Goal: Find specific page/section: Find specific page/section

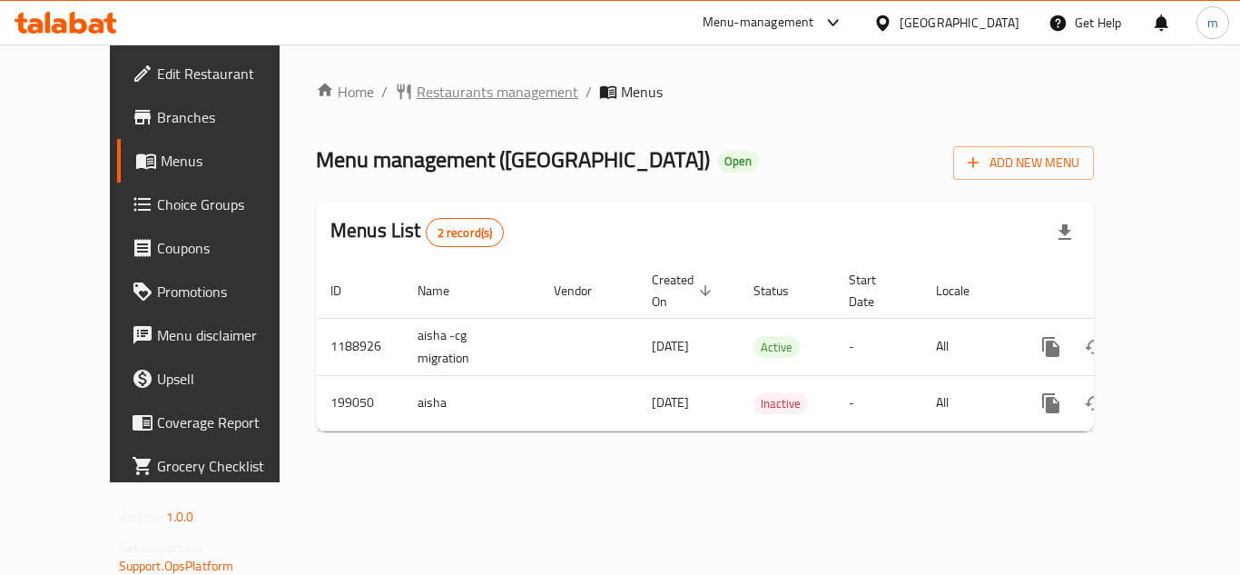
click at [450, 91] on span "Restaurants management" at bounding box center [498, 92] width 162 height 22
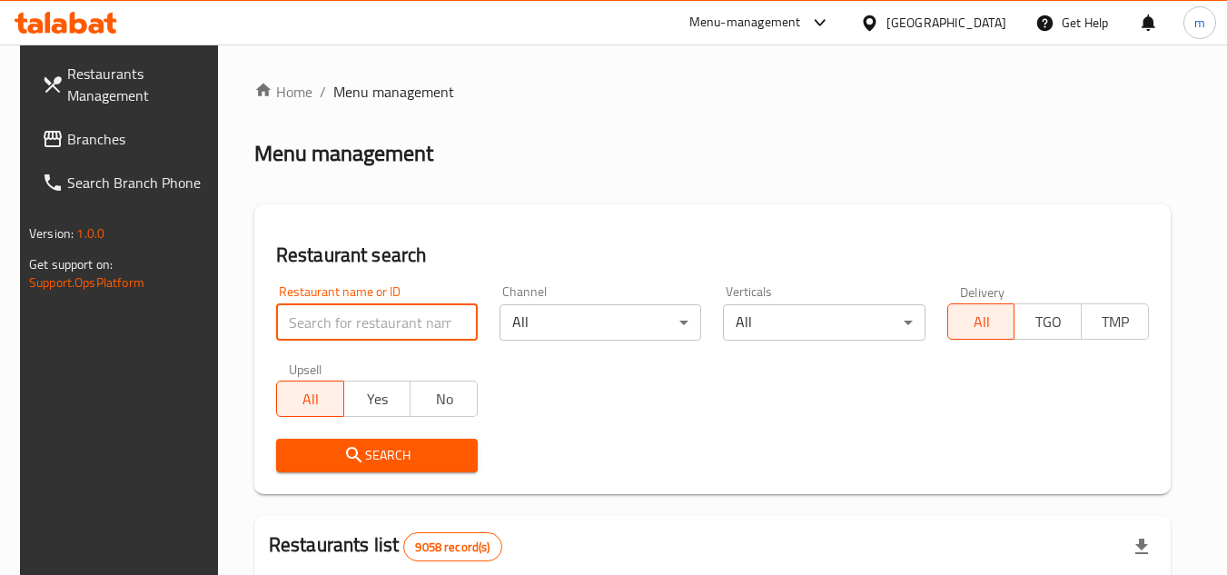
click at [318, 315] on input "search" at bounding box center [377, 322] width 202 height 36
paste input "620964"
type input "620964"
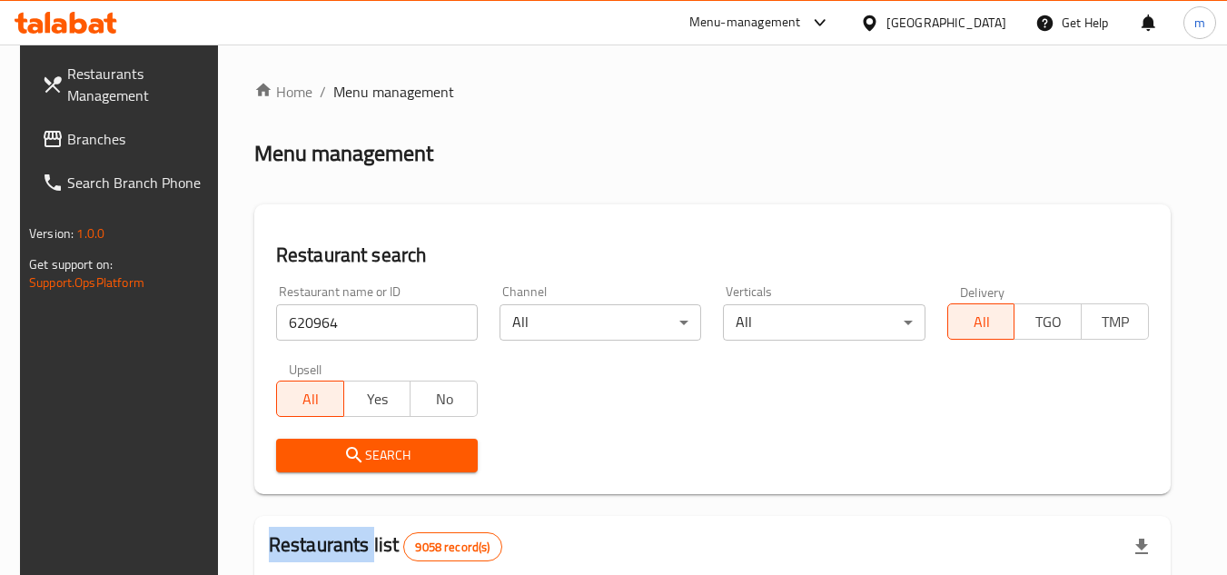
click at [370, 474] on div "Search" at bounding box center [376, 455] width 223 height 55
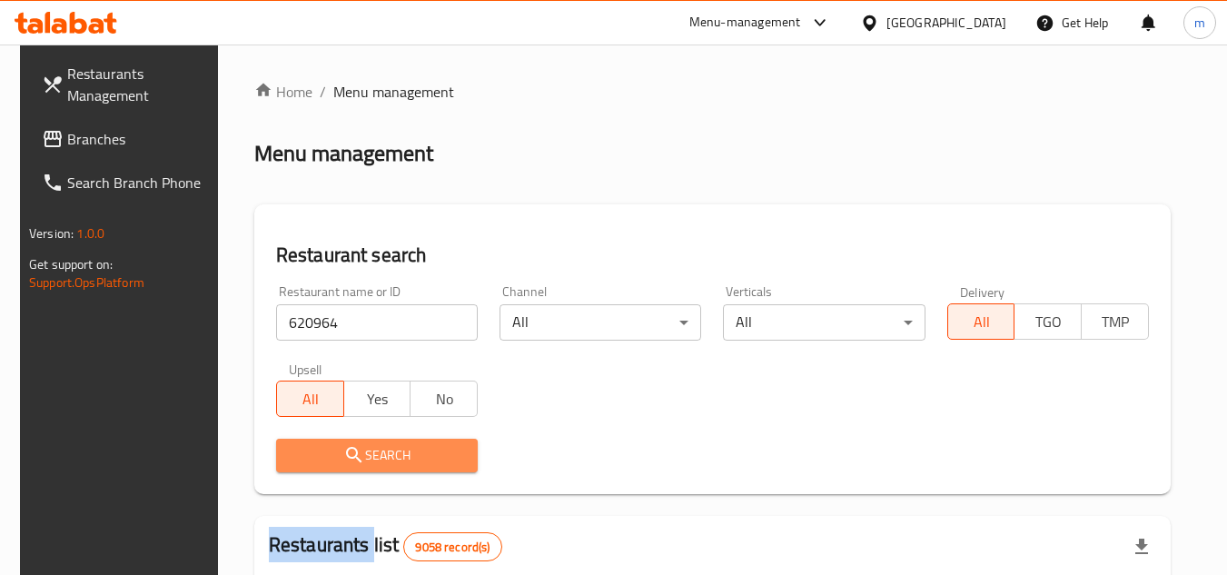
click at [381, 450] on span "Search" at bounding box center [377, 455] width 173 height 23
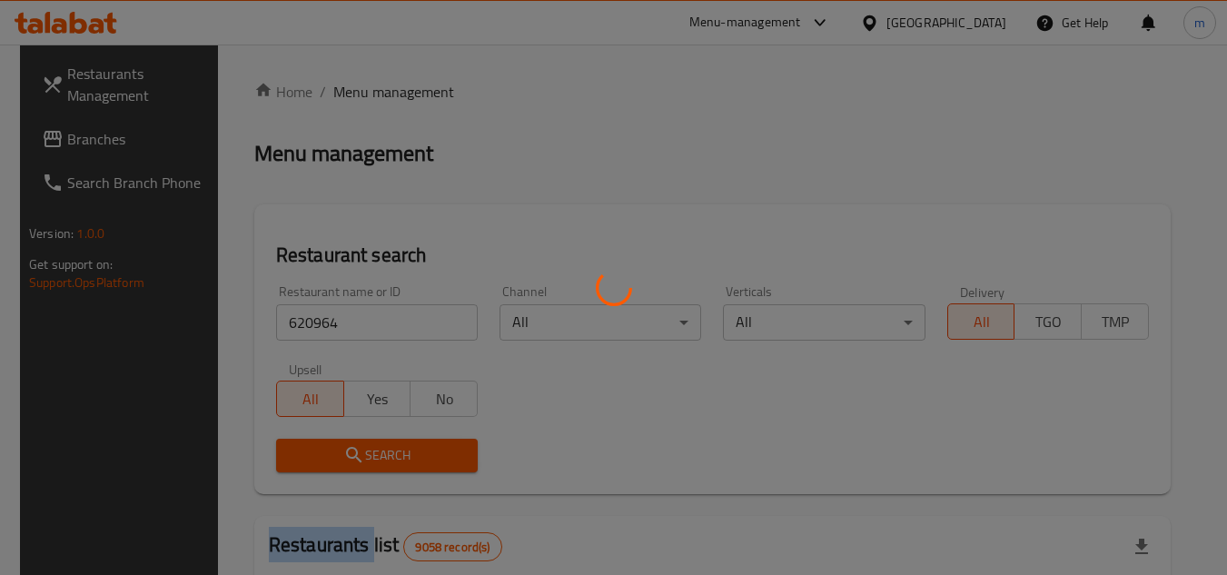
click at [381, 450] on div at bounding box center [613, 287] width 1227 height 575
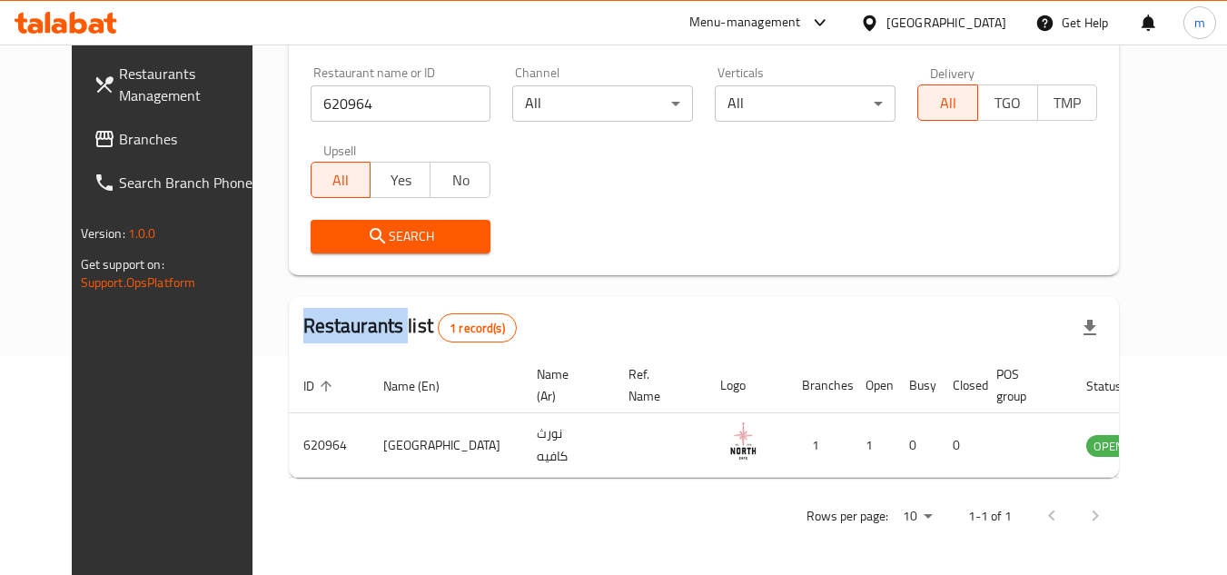
scroll to position [220, 0]
click at [984, 27] on div "Qatar" at bounding box center [946, 23] width 120 height 20
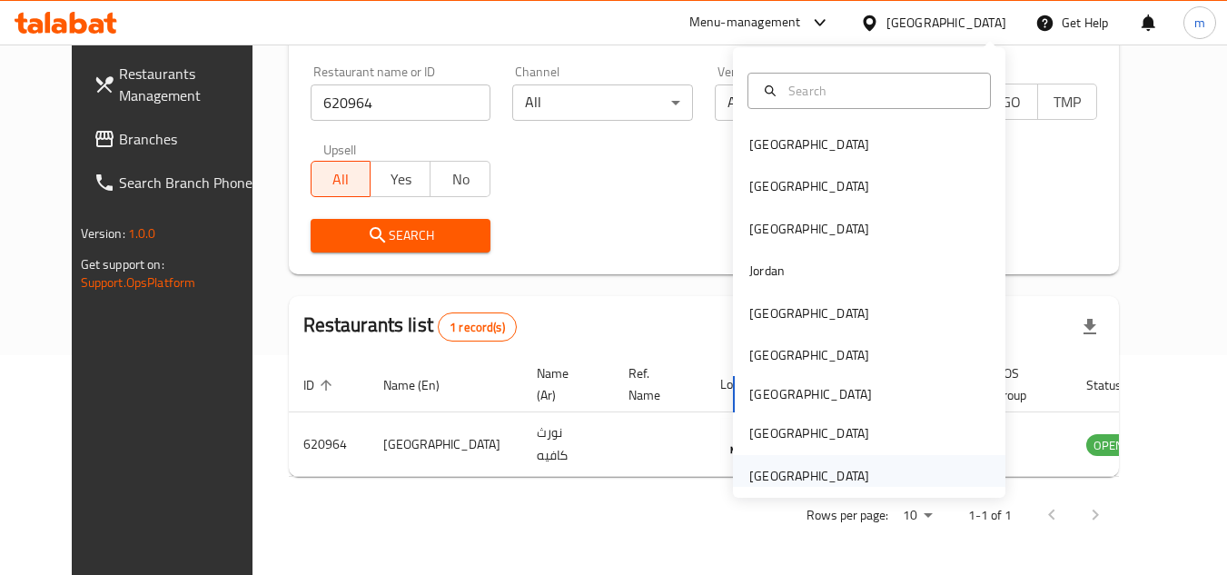
click at [891, 463] on div "[GEOGRAPHIC_DATA]" at bounding box center [869, 476] width 272 height 42
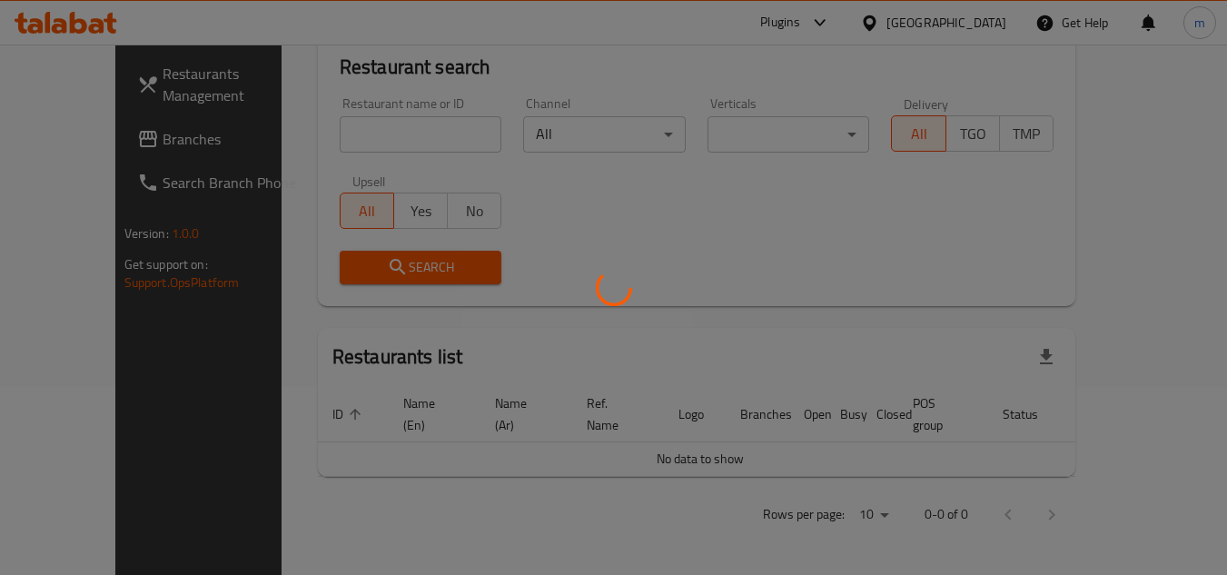
scroll to position [167, 0]
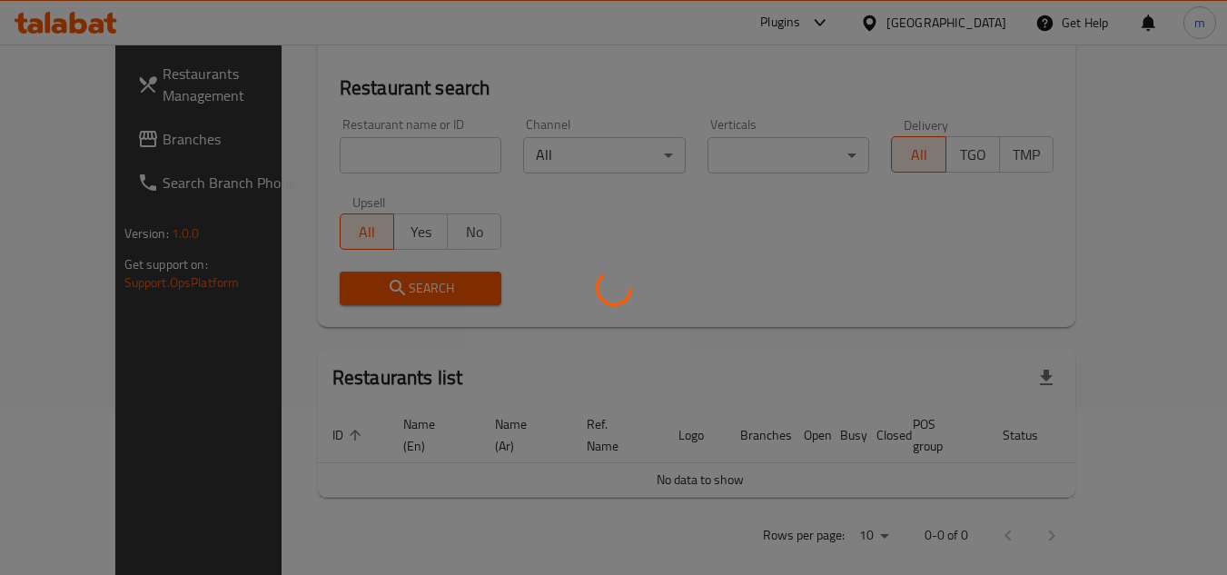
click at [152, 133] on div at bounding box center [613, 287] width 1227 height 575
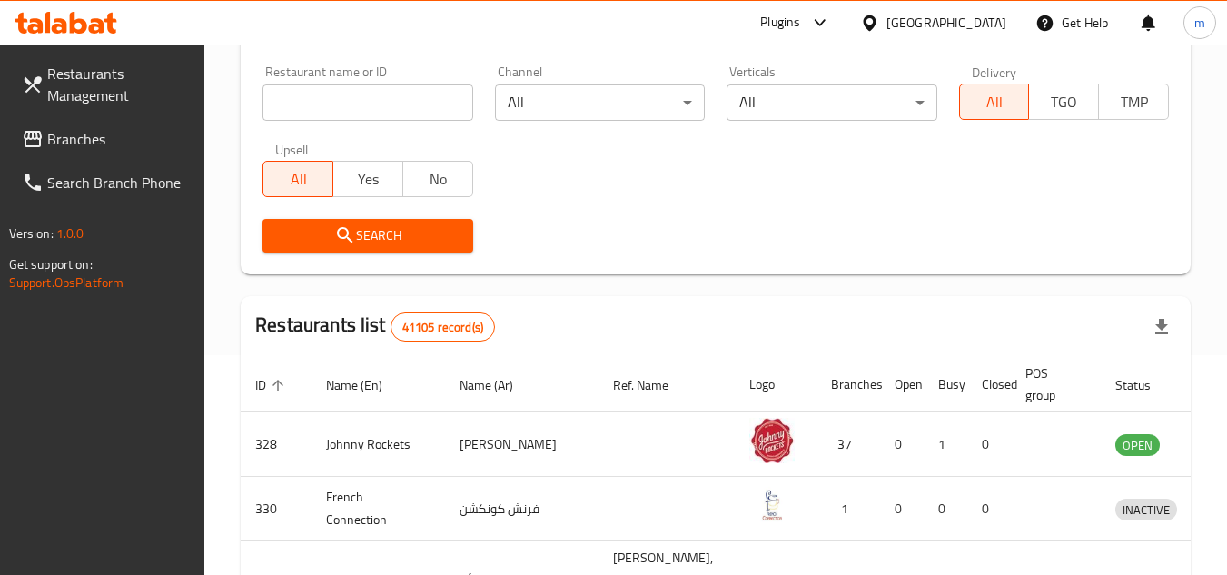
click at [152, 133] on div "Restaurants Management Branches Search Branch Phone Version: 1.0.0 Get support …" at bounding box center [613, 435] width 1227 height 1221
click at [152, 133] on span "Branches" at bounding box center [118, 139] width 143 height 22
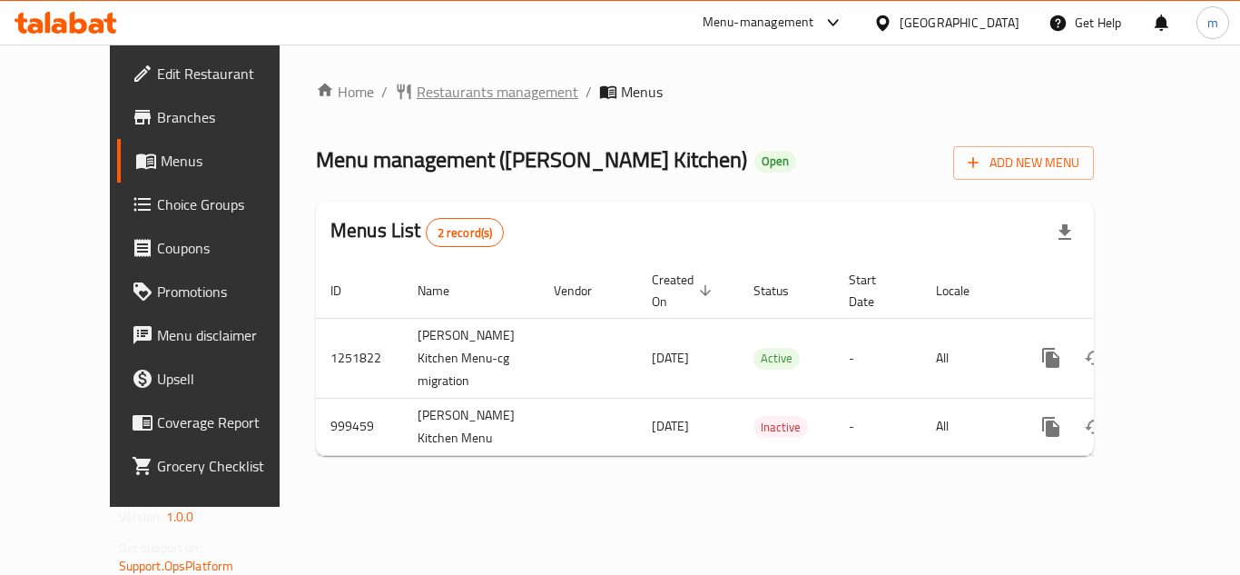
click at [439, 97] on span "Restaurants management" at bounding box center [498, 92] width 162 height 22
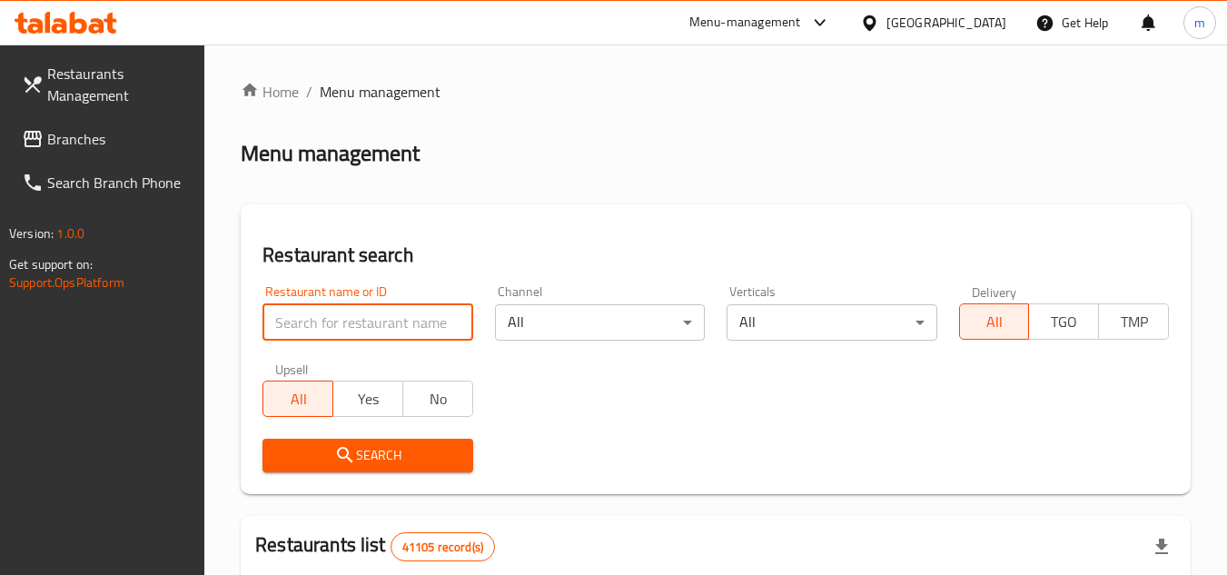
click at [301, 319] on input "search" at bounding box center [367, 322] width 210 height 36
paste input "660443"
type input "660443"
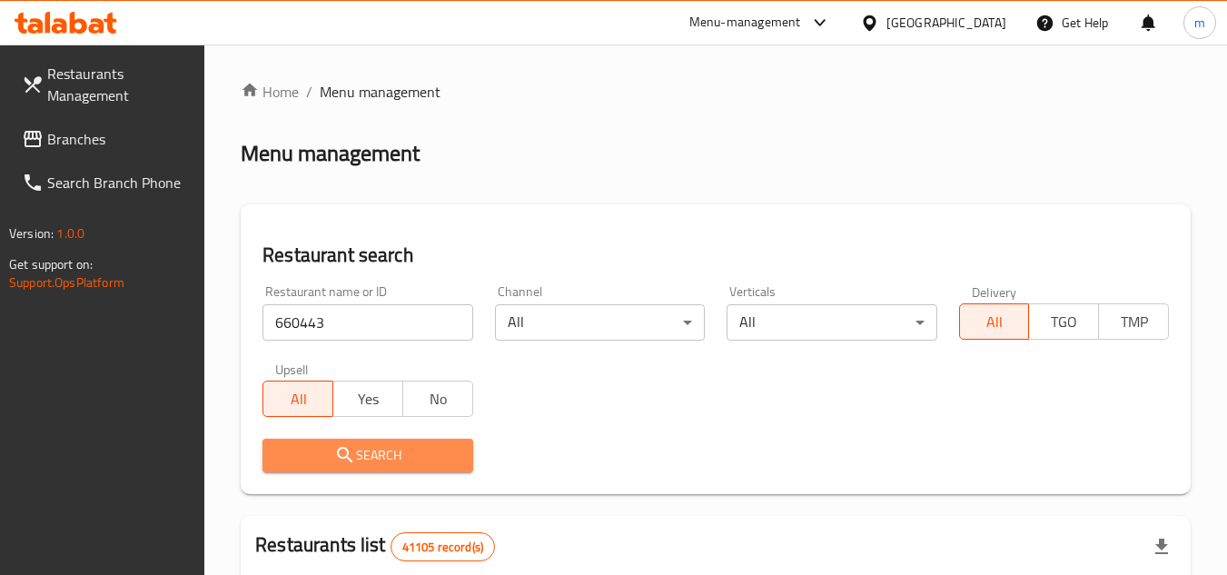
click at [310, 446] on span "Search" at bounding box center [367, 455] width 181 height 23
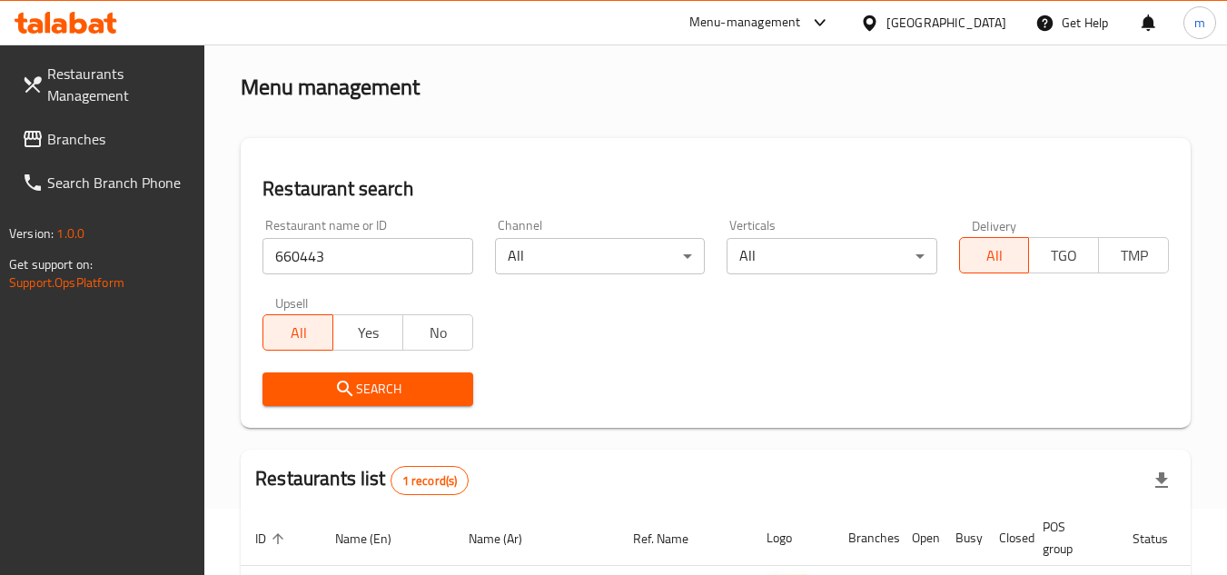
scroll to position [220, 0]
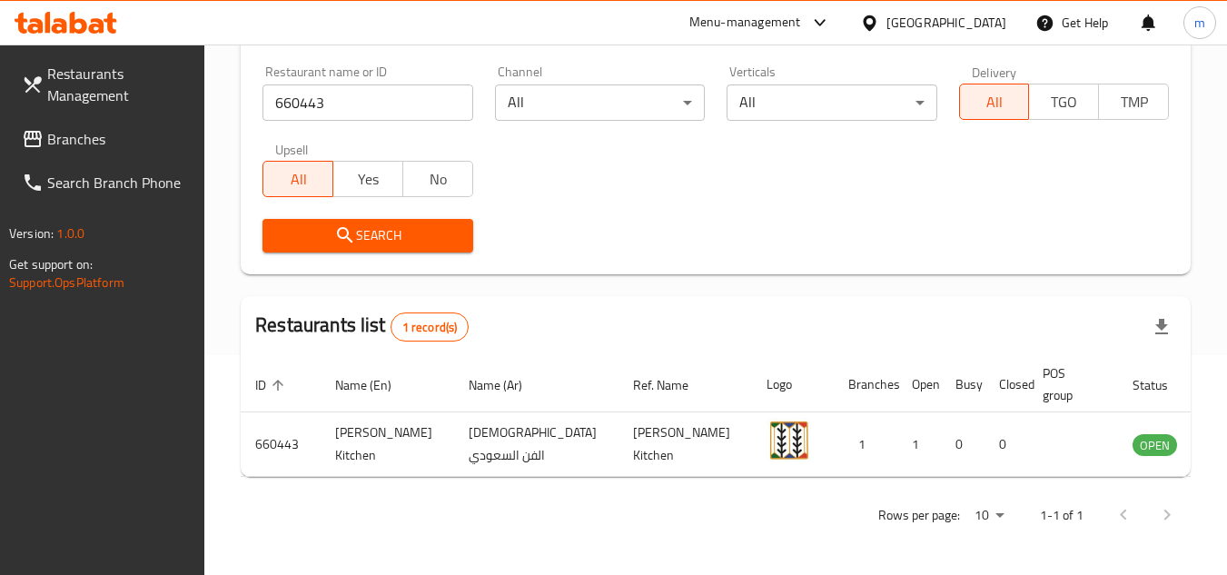
click at [91, 142] on span "Branches" at bounding box center [118, 139] width 143 height 22
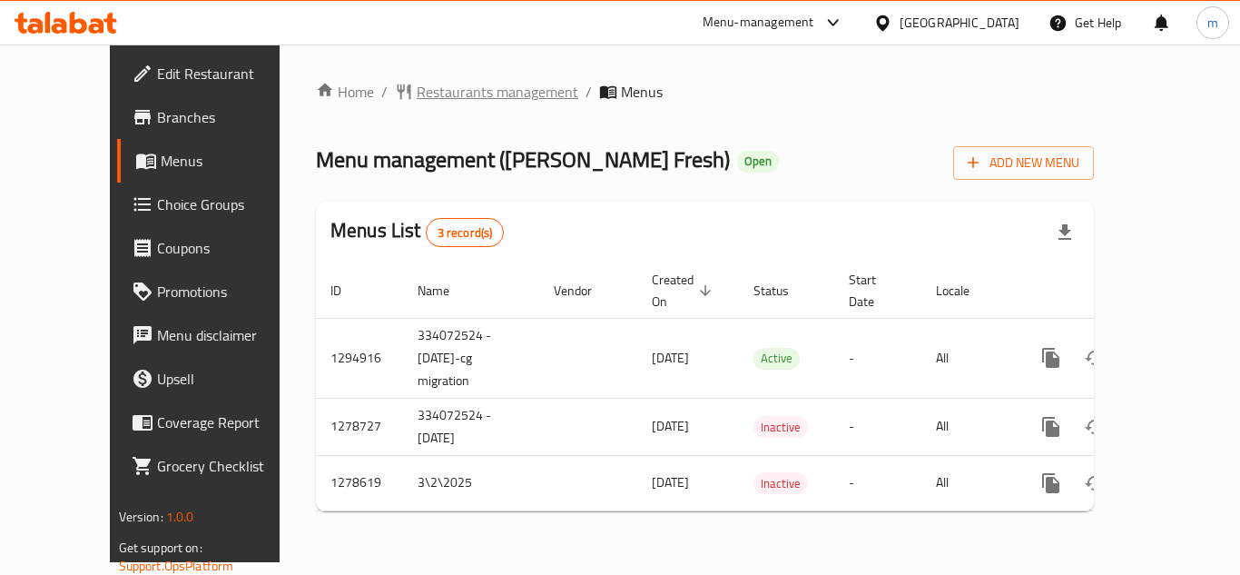
click at [449, 91] on span "Restaurants management" at bounding box center [498, 92] width 162 height 22
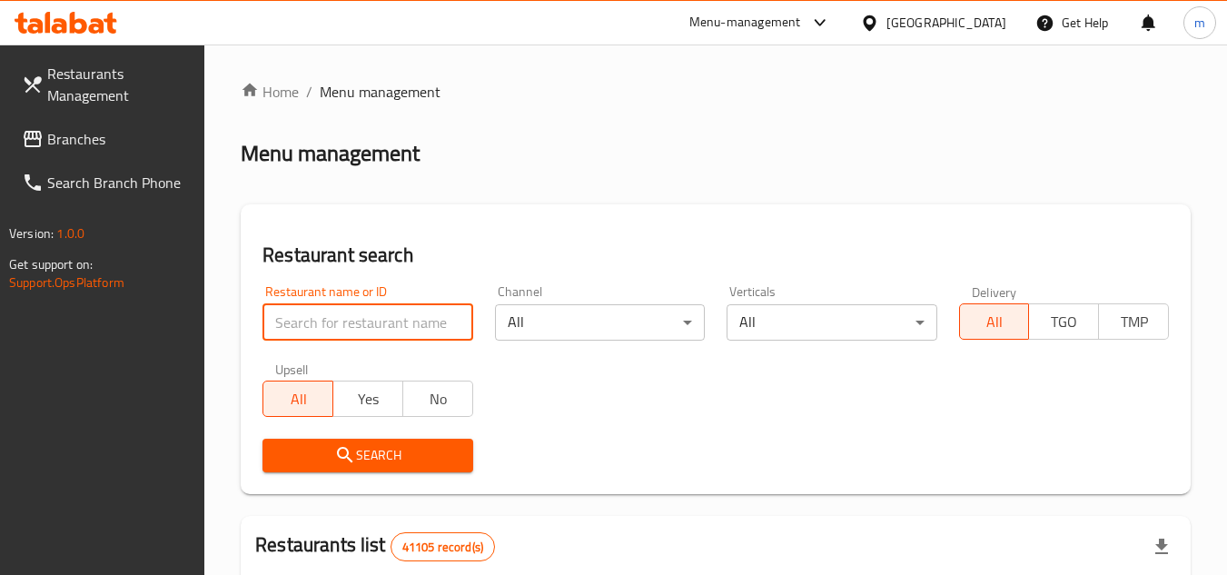
click at [298, 327] on input "search" at bounding box center [367, 322] width 210 height 36
paste input "630711"
type input "630711"
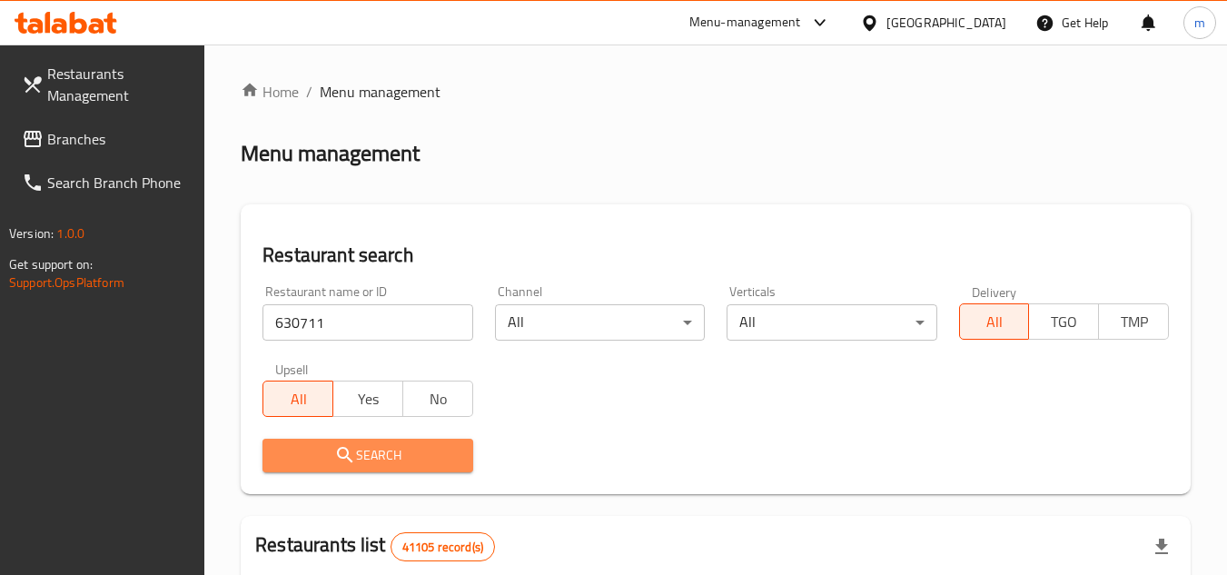
click at [304, 461] on span "Search" at bounding box center [367, 455] width 181 height 23
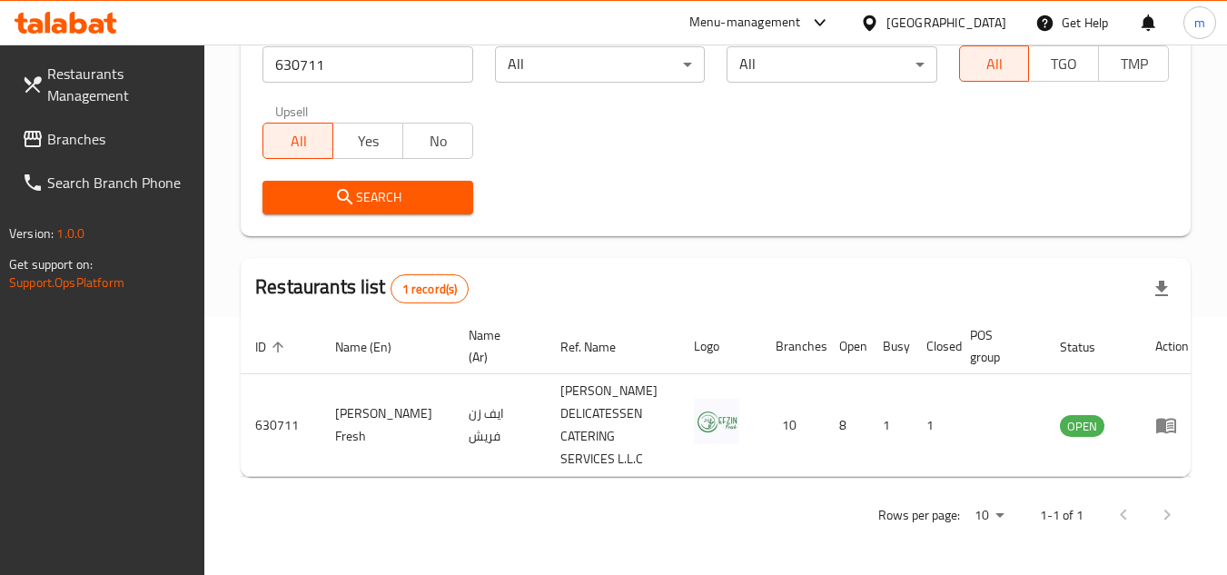
scroll to position [167, 0]
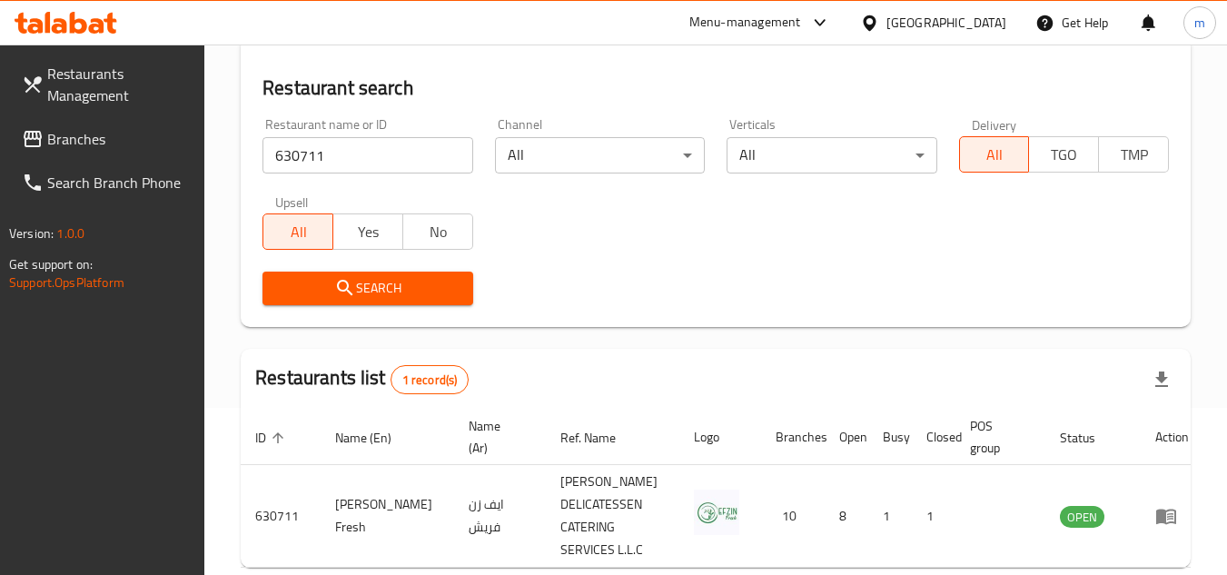
click at [133, 139] on span "Branches" at bounding box center [118, 139] width 143 height 22
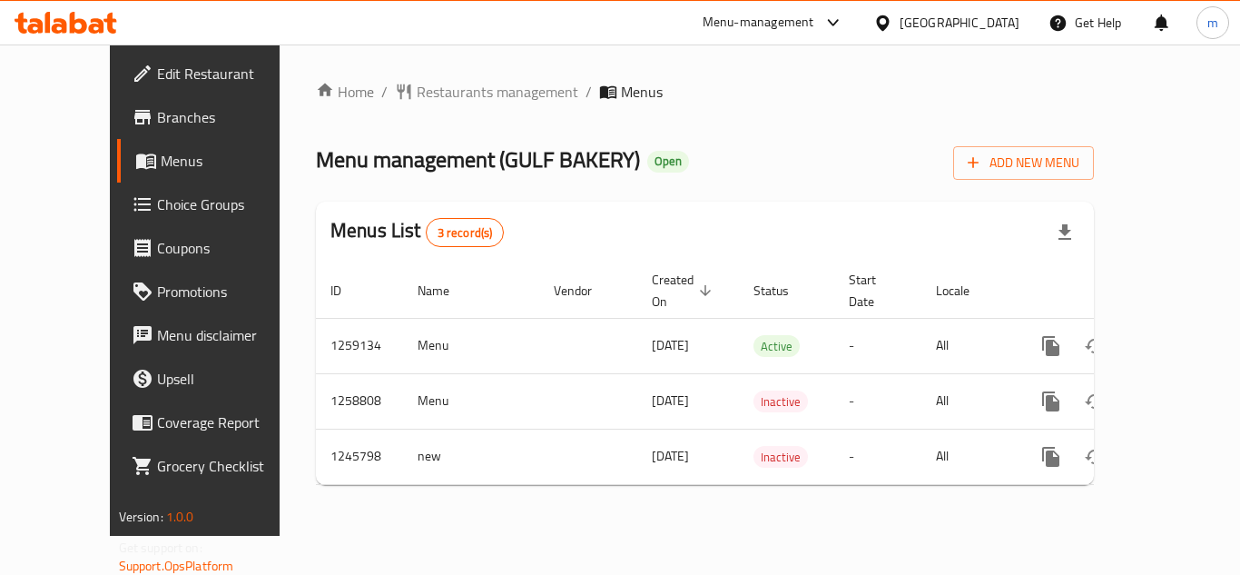
click at [417, 91] on span "Restaurants management" at bounding box center [498, 92] width 162 height 22
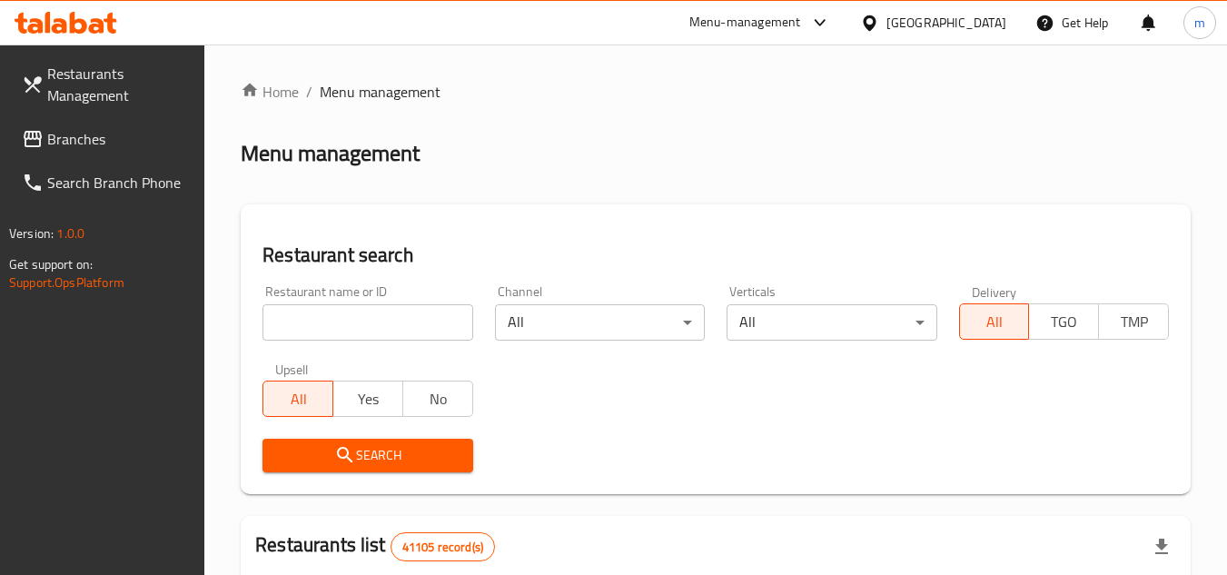
click at [304, 321] on input "search" at bounding box center [367, 322] width 210 height 36
paste input "681882"
type input "681882"
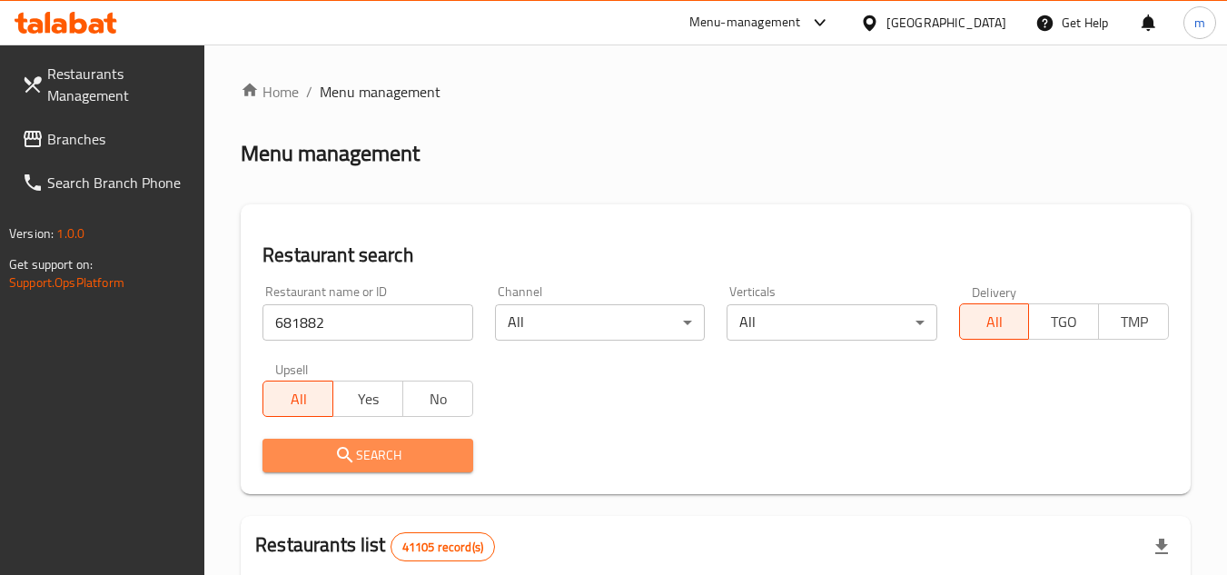
click at [342, 459] on icon "submit" at bounding box center [344, 454] width 15 height 15
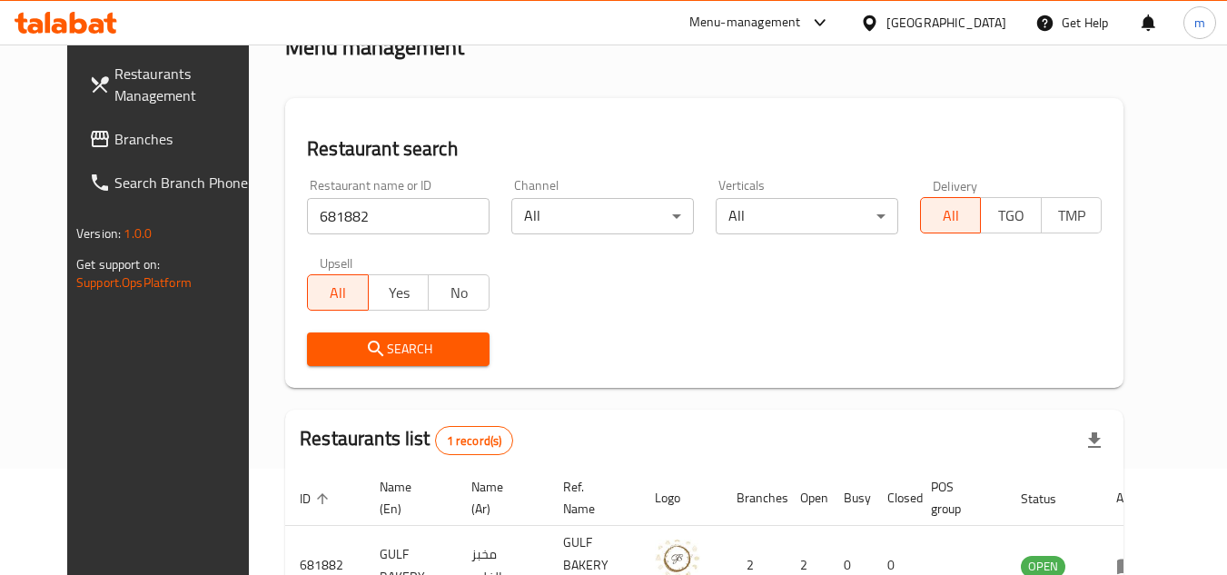
scroll to position [220, 0]
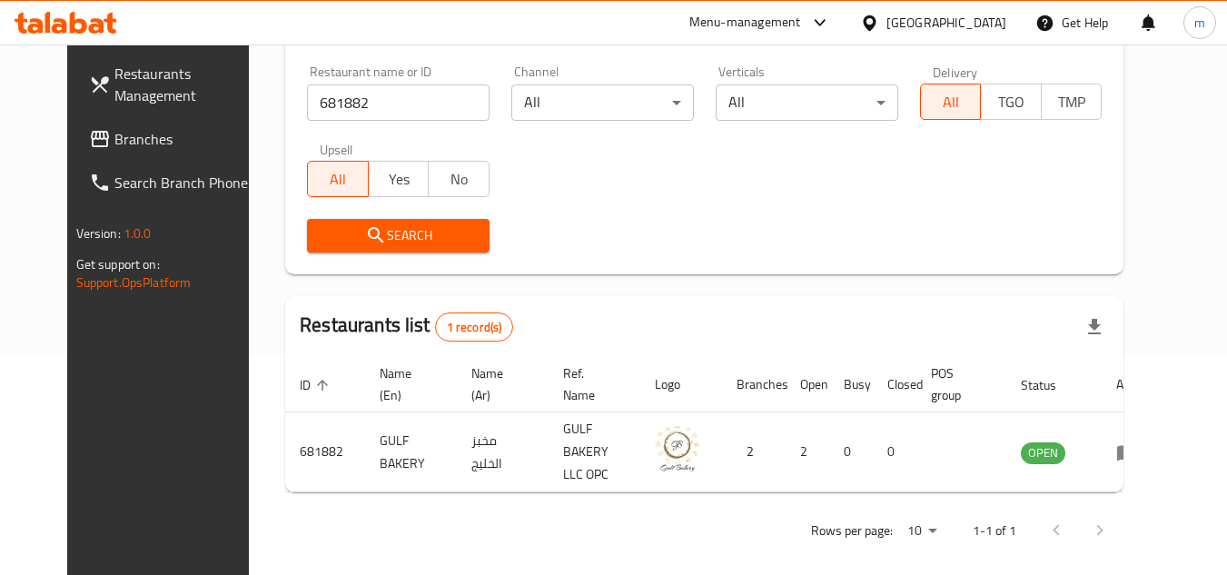
click at [130, 150] on link "Branches" at bounding box center [173, 139] width 198 height 44
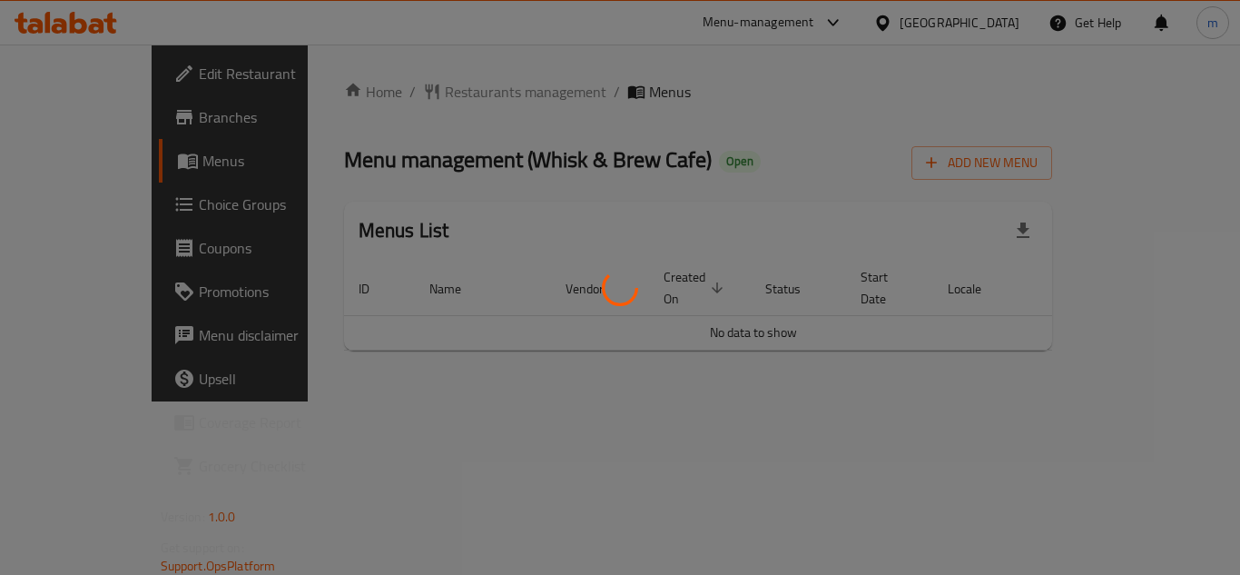
click at [398, 94] on div at bounding box center [620, 287] width 1240 height 575
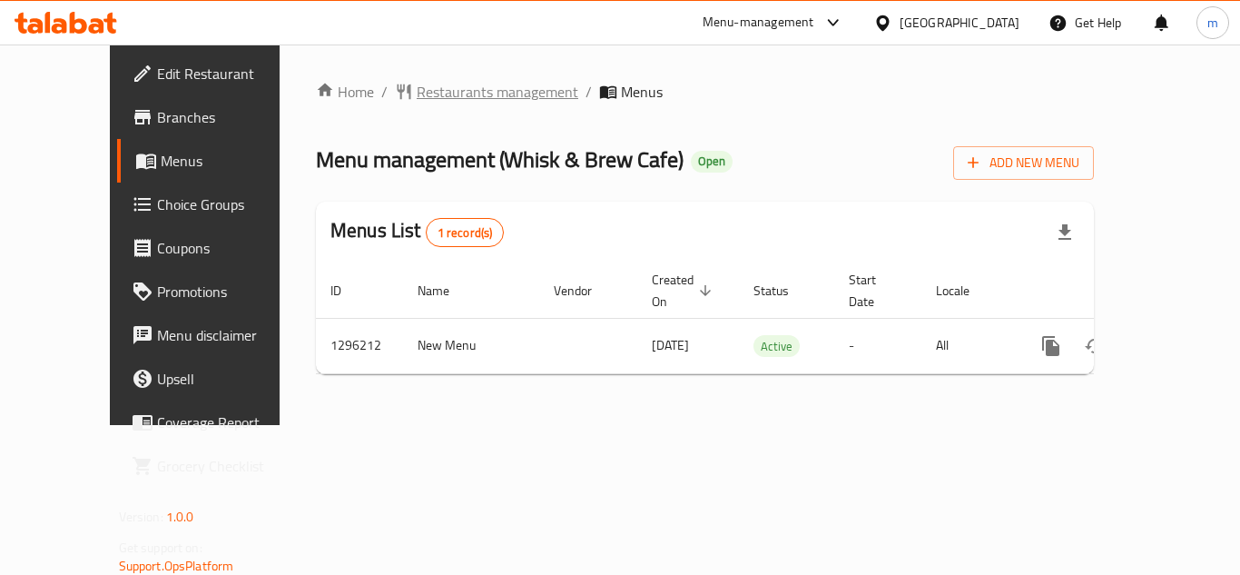
click at [418, 103] on span "Restaurants management" at bounding box center [498, 92] width 162 height 22
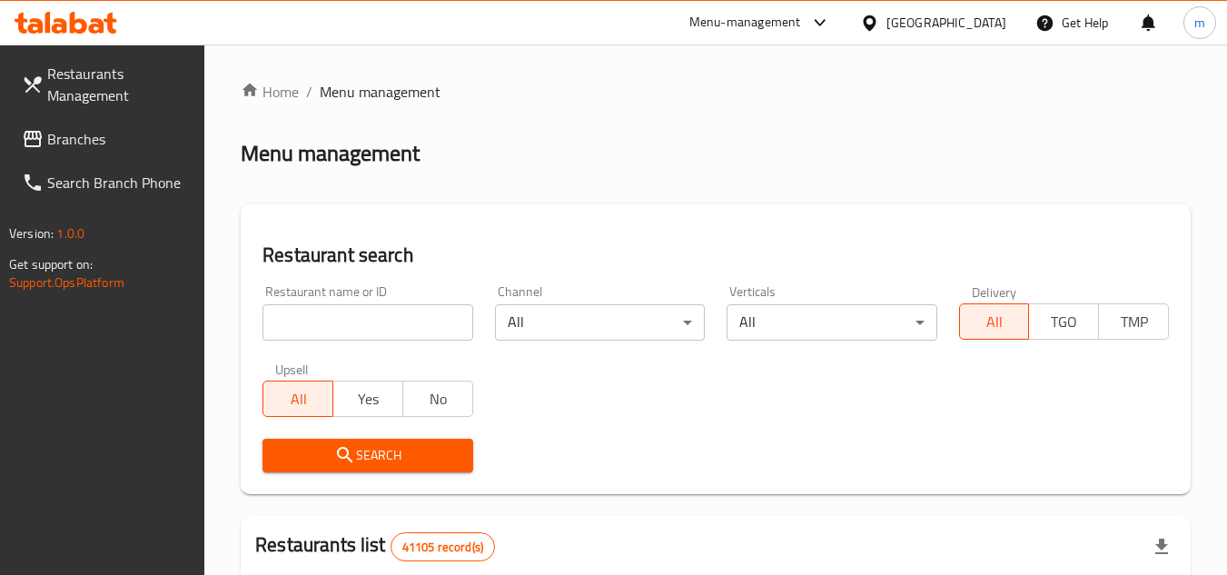
click at [307, 322] on input "search" at bounding box center [367, 322] width 210 height 36
click at [333, 330] on input "search" at bounding box center [367, 322] width 210 height 36
paste input "699890"
type input "699890"
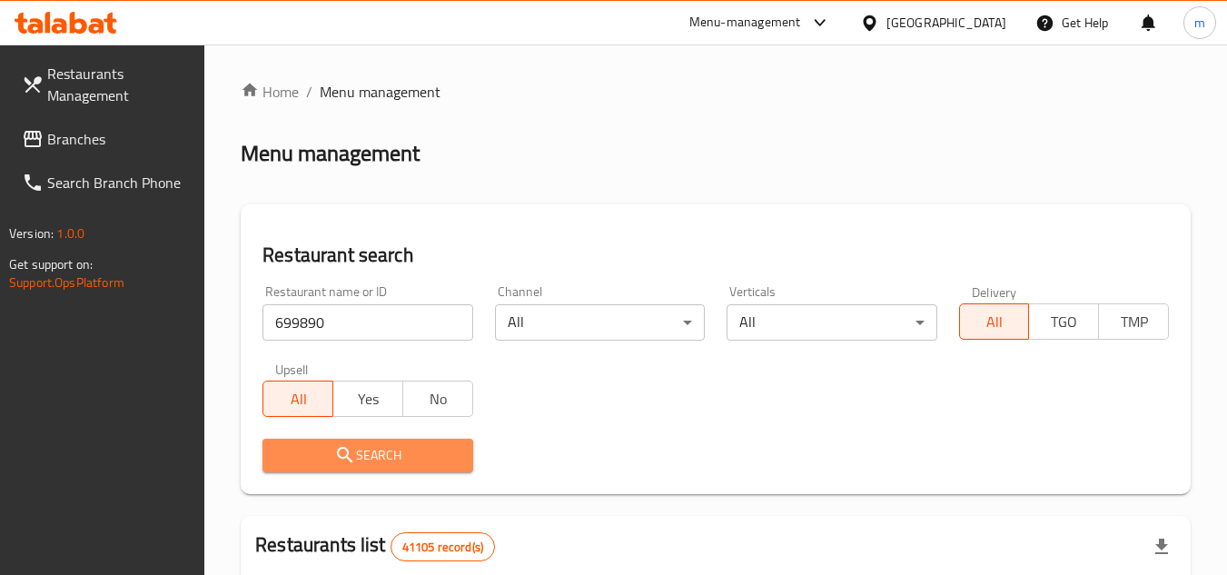
click at [331, 452] on span "Search" at bounding box center [367, 455] width 181 height 23
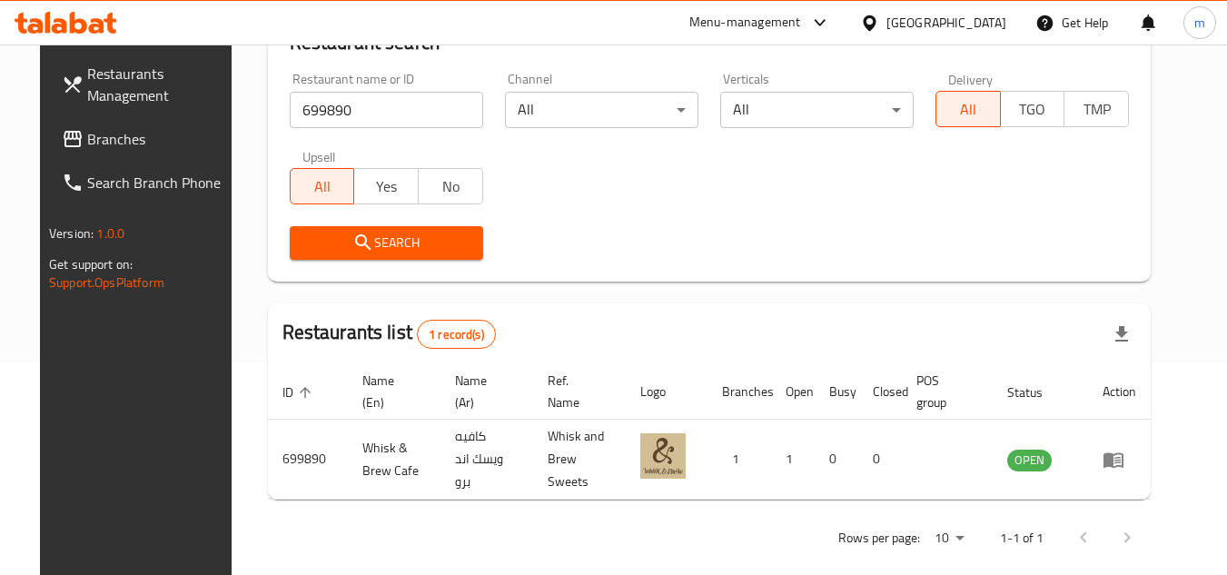
scroll to position [220, 0]
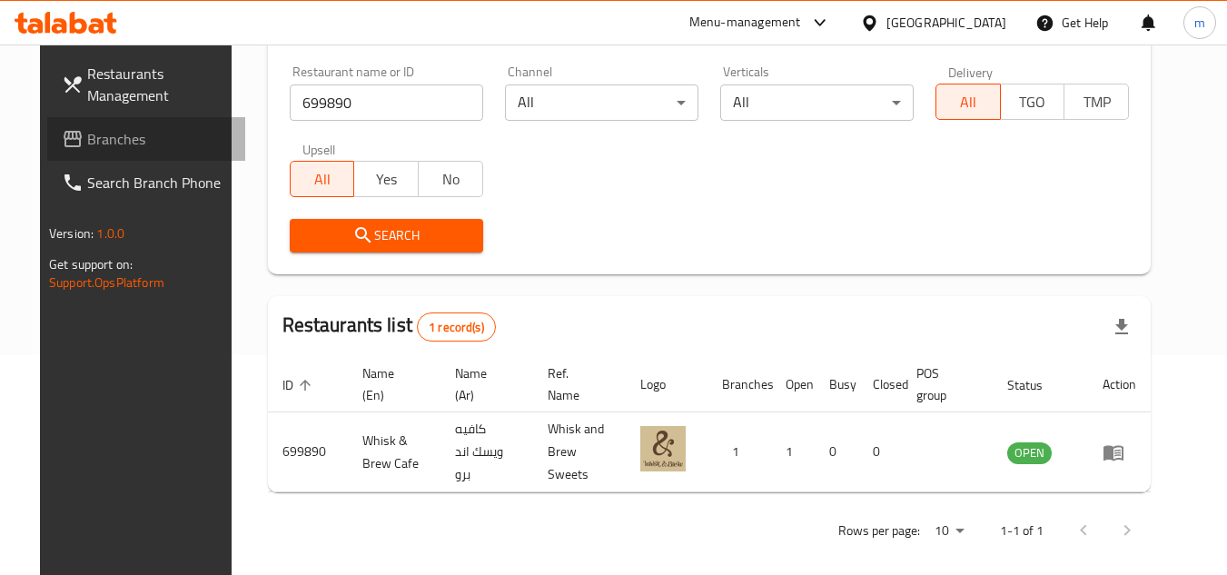
click at [95, 140] on span "Branches" at bounding box center [158, 139] width 143 height 22
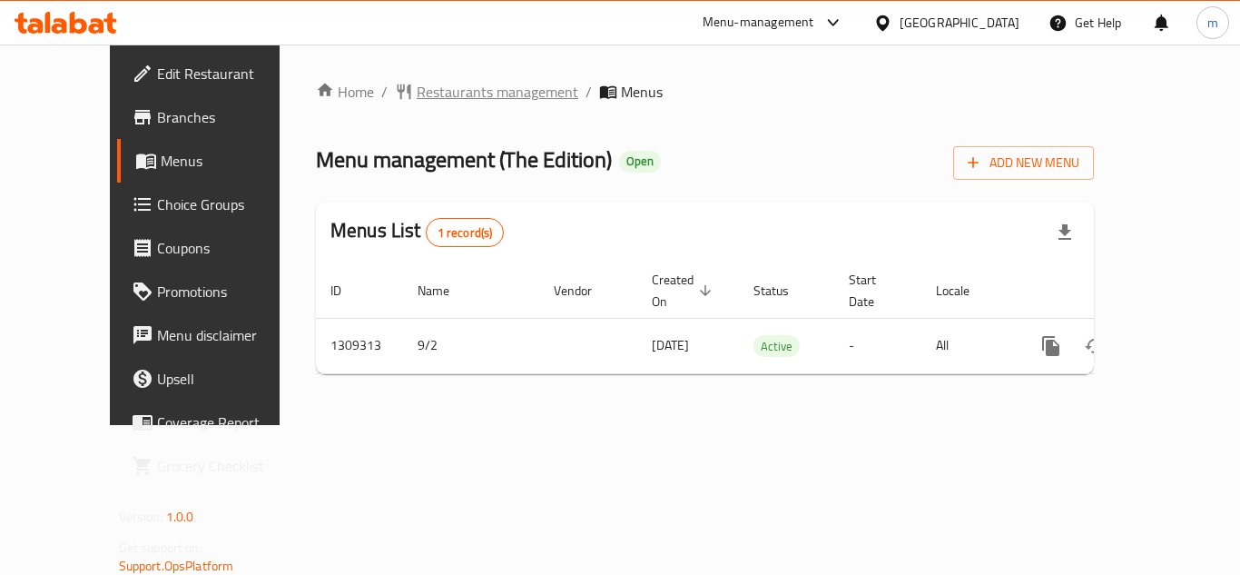
click at [424, 100] on span "Restaurants management" at bounding box center [498, 92] width 162 height 22
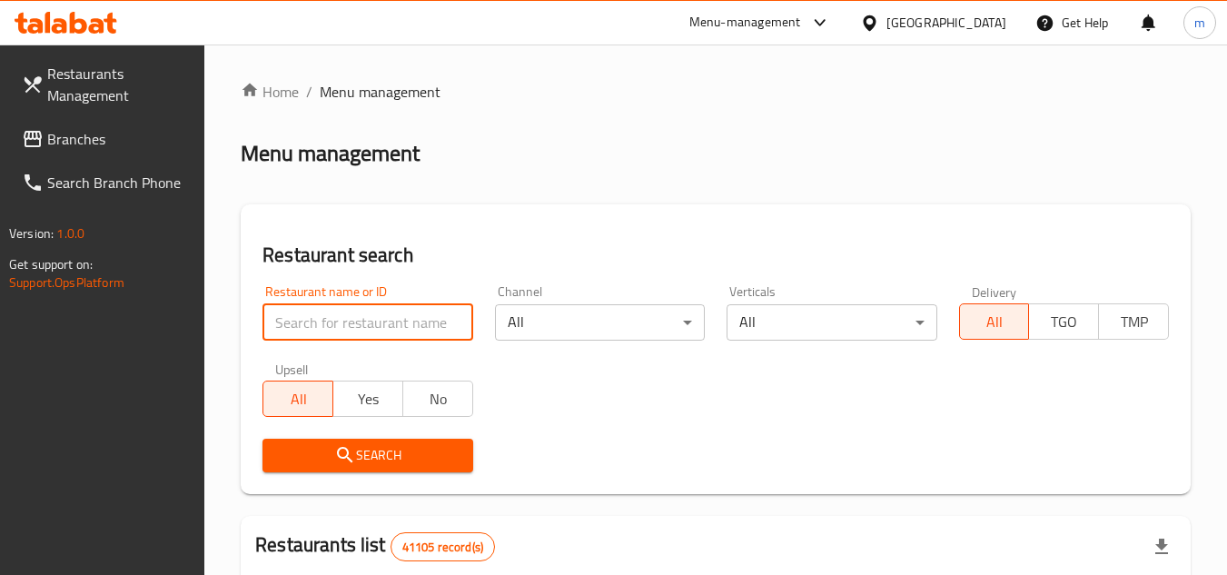
click at [301, 321] on input "search" at bounding box center [367, 322] width 210 height 36
paste input "705197"
type input "705197"
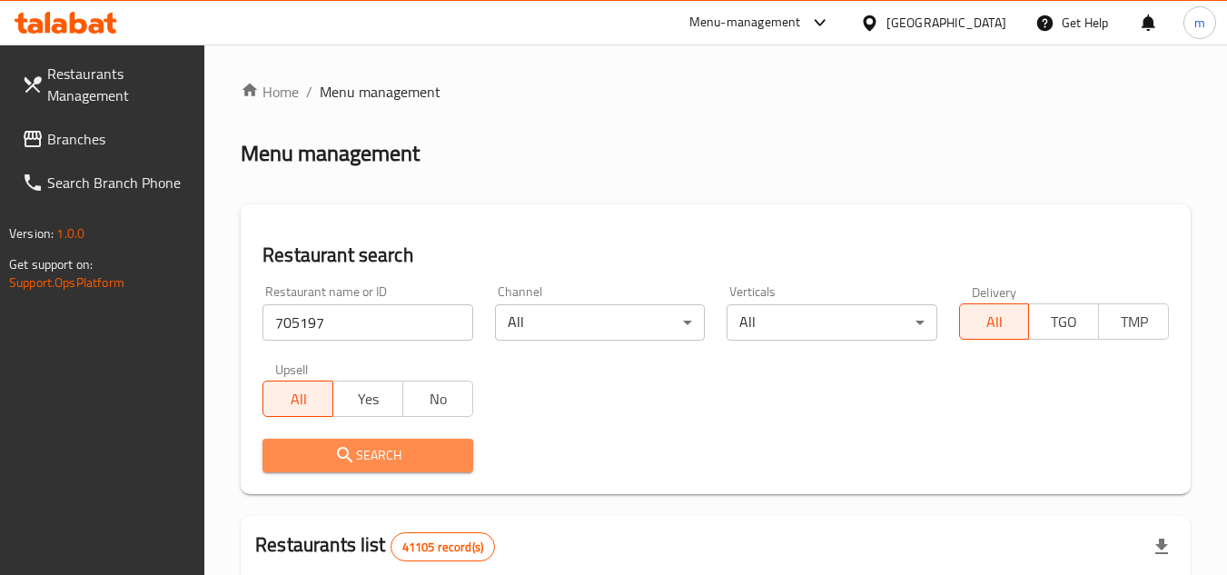
click at [326, 459] on span "Search" at bounding box center [367, 455] width 181 height 23
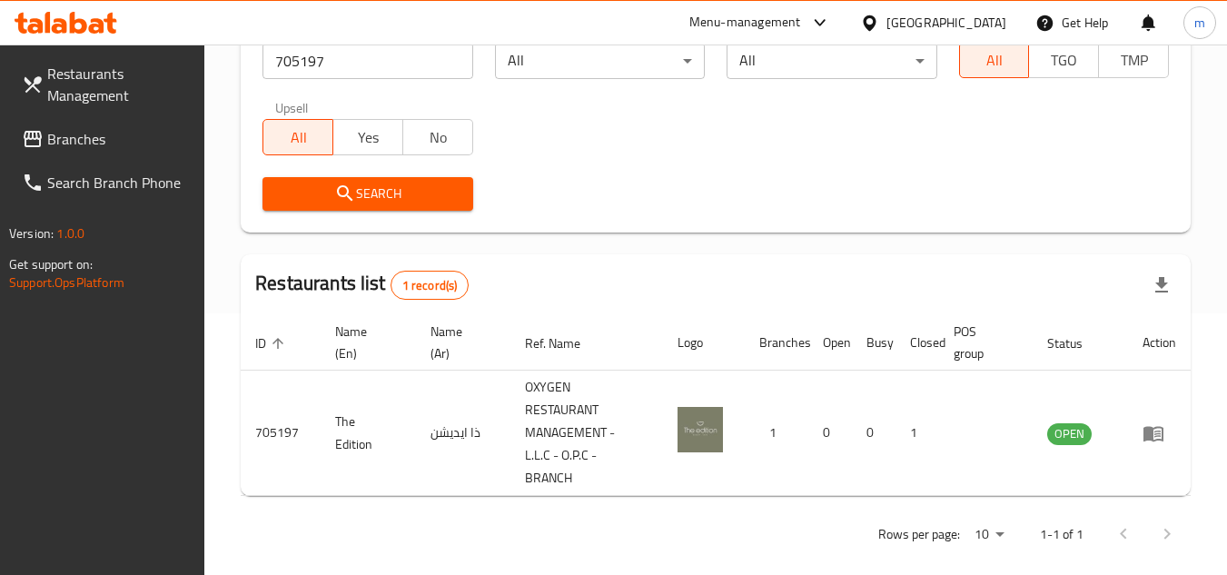
scroll to position [281, 0]
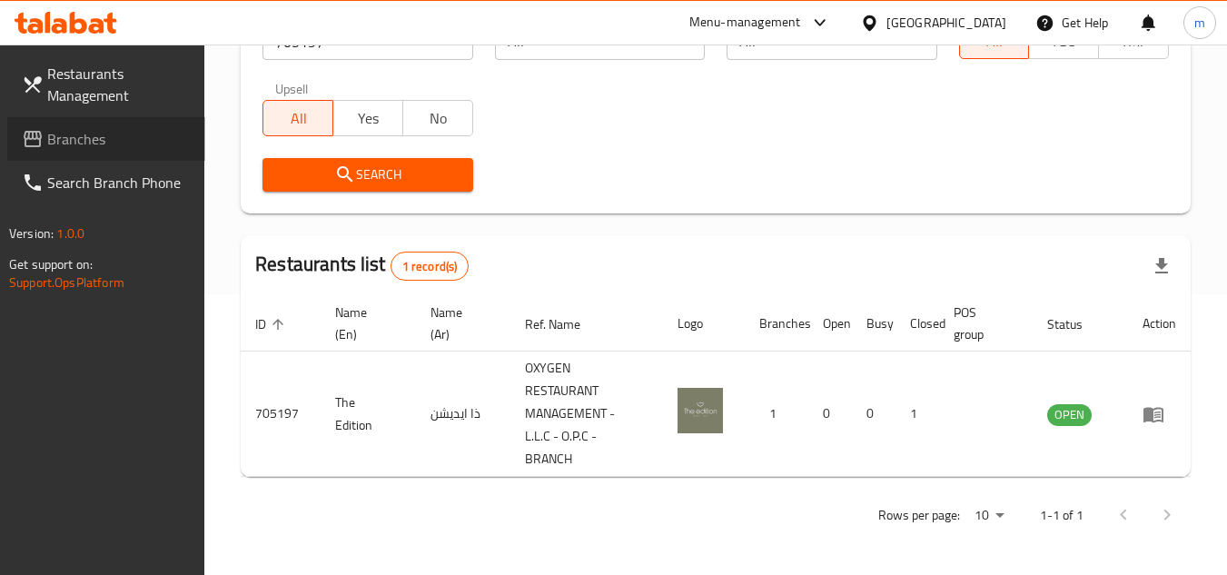
click at [149, 138] on span "Branches" at bounding box center [118, 139] width 143 height 22
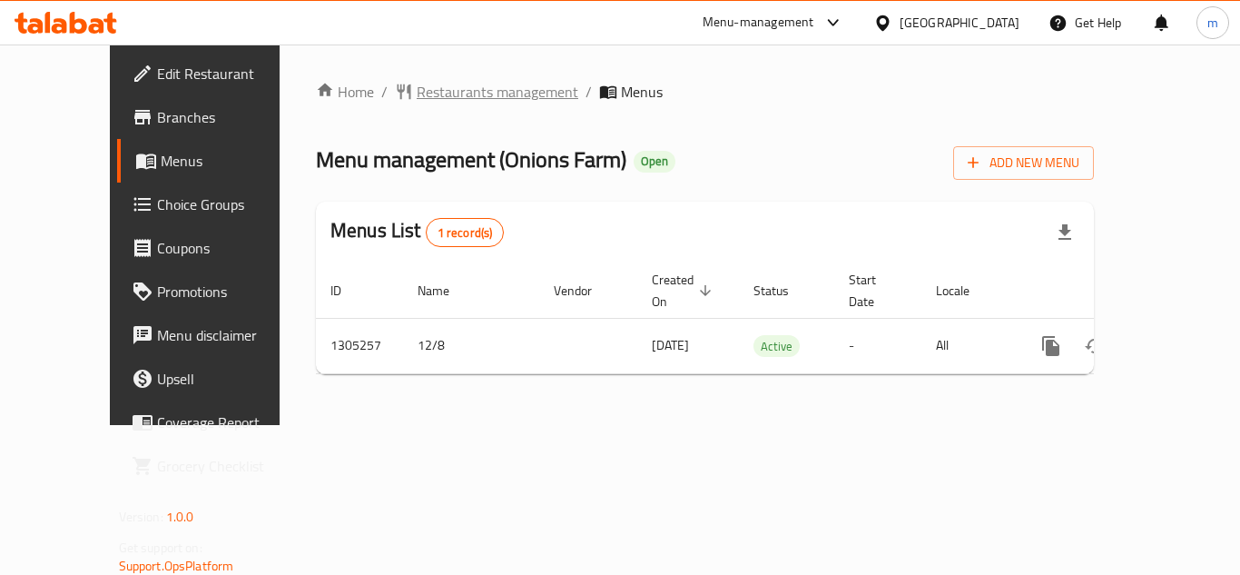
click at [417, 91] on span "Restaurants management" at bounding box center [498, 92] width 162 height 22
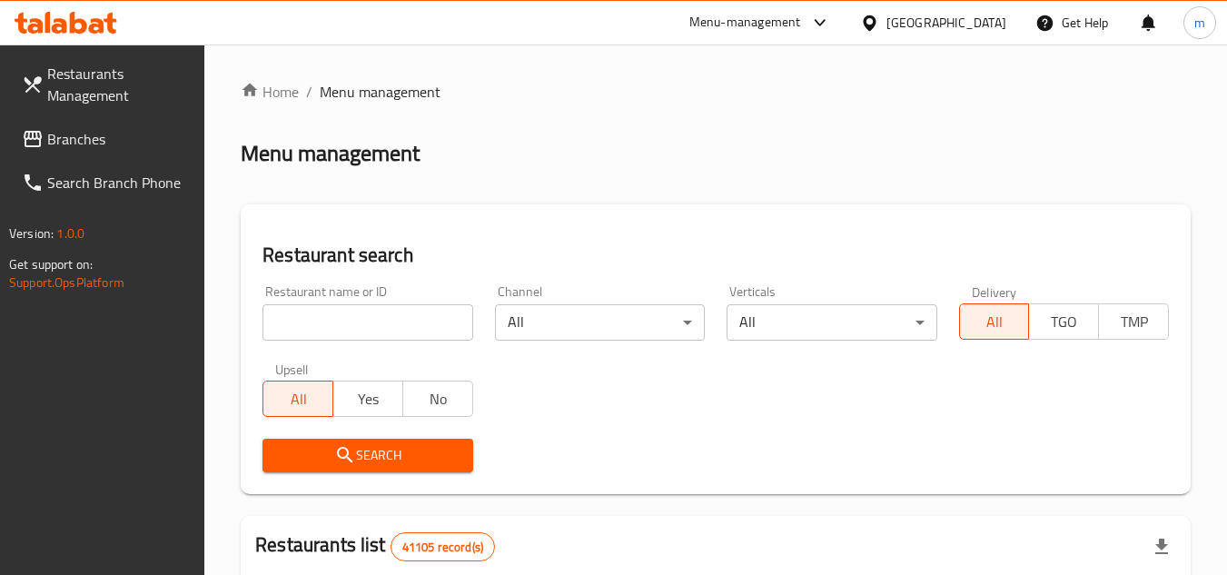
click at [311, 326] on input "search" at bounding box center [367, 322] width 210 height 36
paste input "703492"
type input "703492"
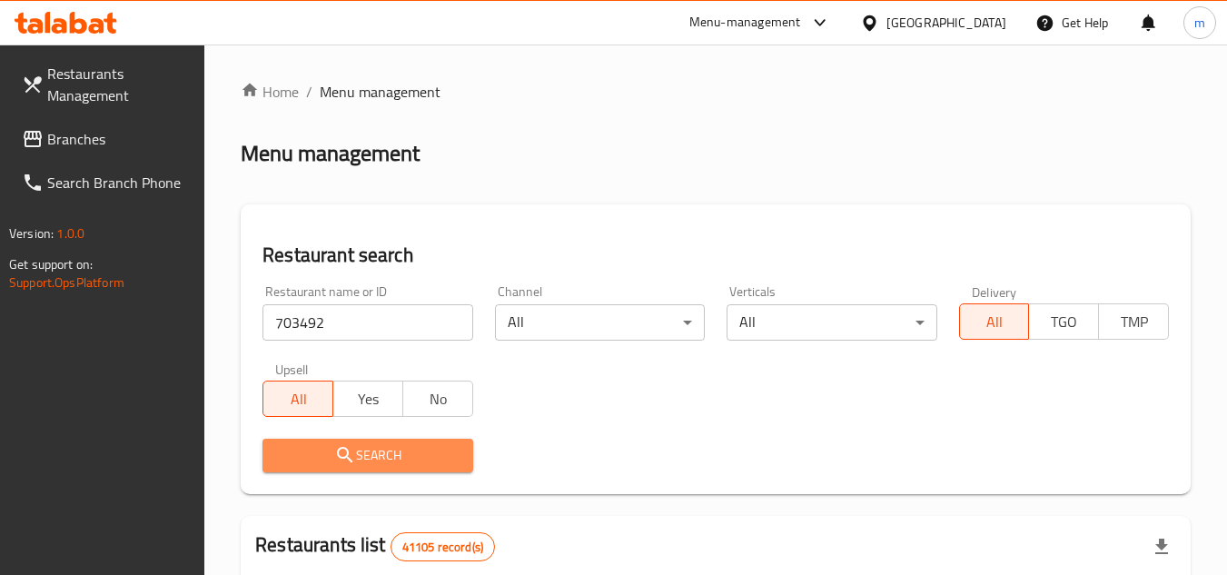
click at [304, 442] on button "Search" at bounding box center [367, 456] width 210 height 34
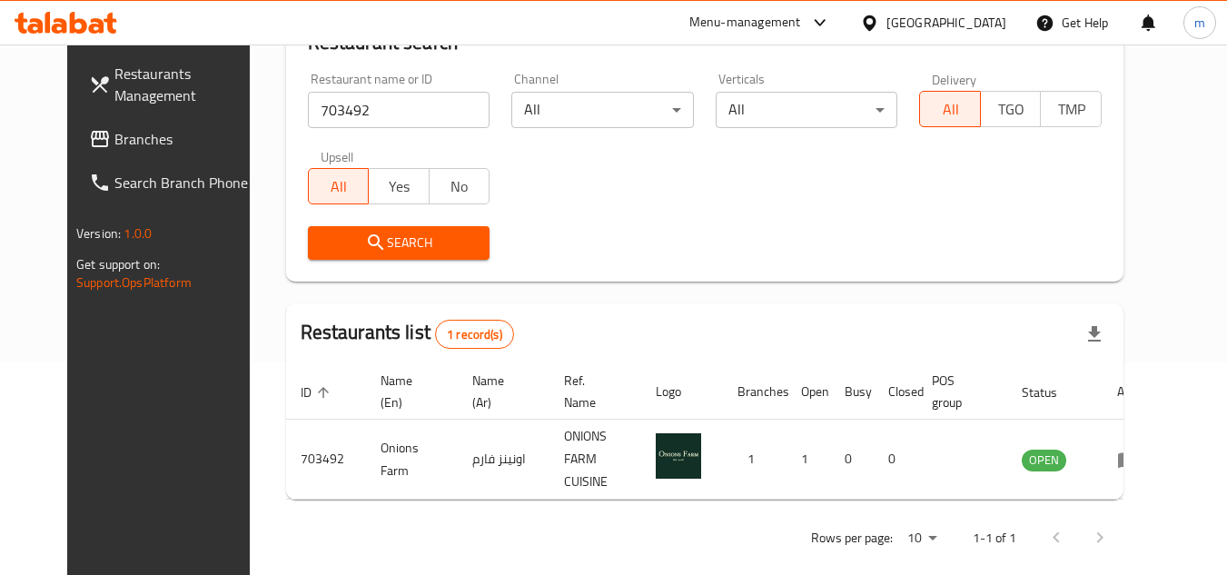
scroll to position [220, 0]
